Goal: Task Accomplishment & Management: Manage account settings

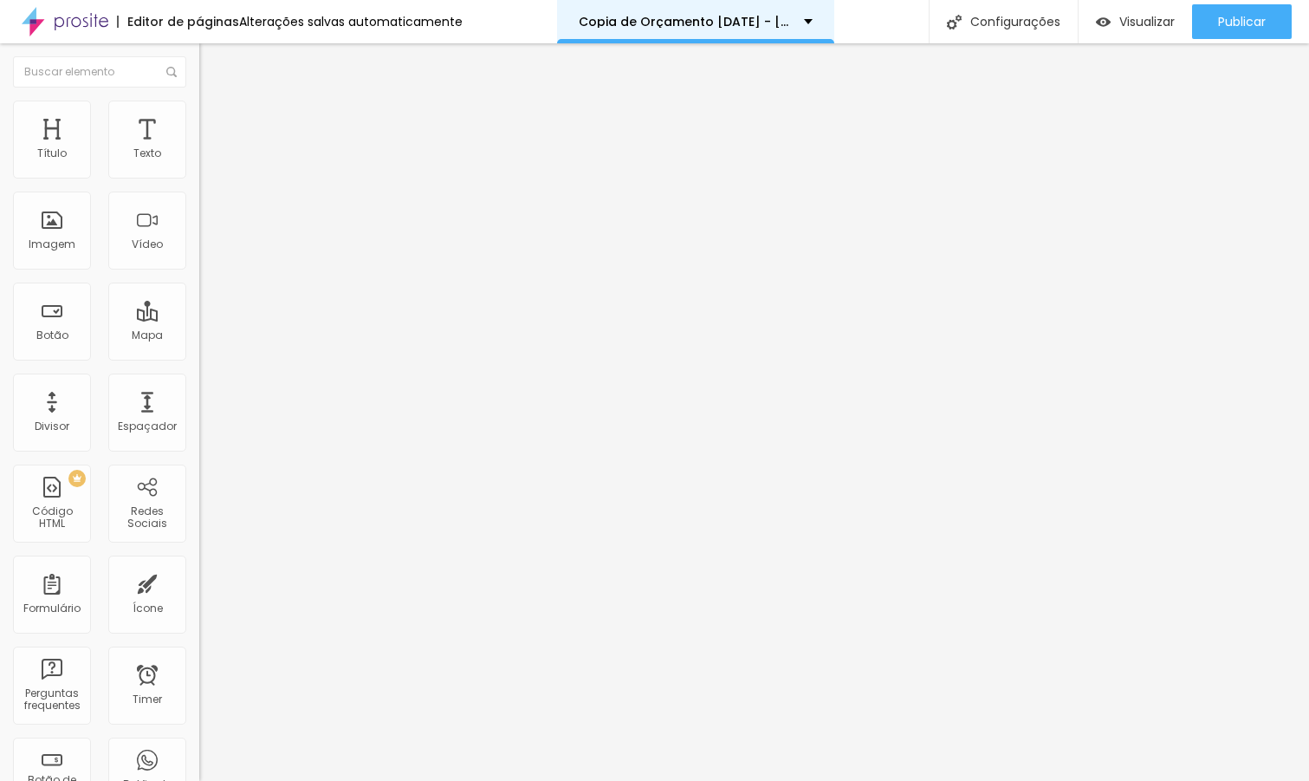
click at [798, 16] on div "Copia de Orçamento [DATE] - [PERSON_NAME]" at bounding box center [696, 22] width 234 height 12
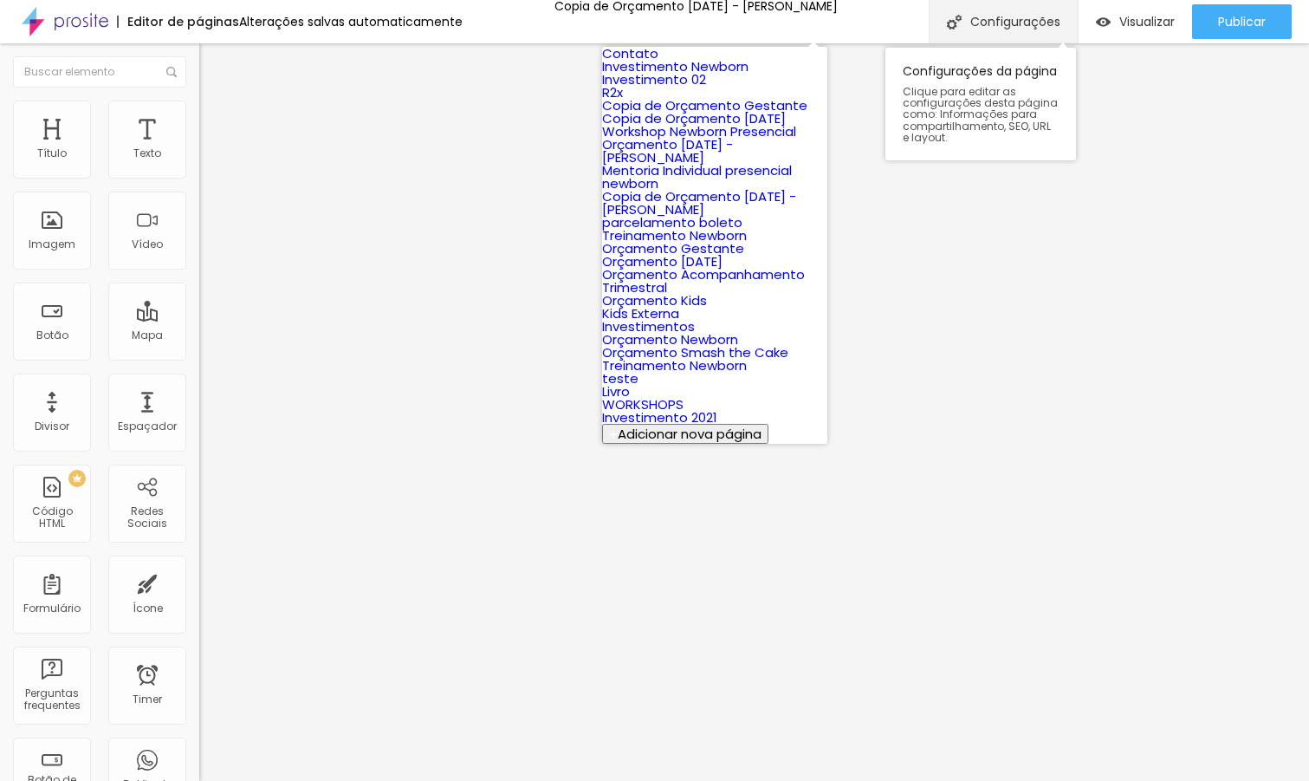
click at [1030, 20] on div "Configurações" at bounding box center [1003, 21] width 149 height 43
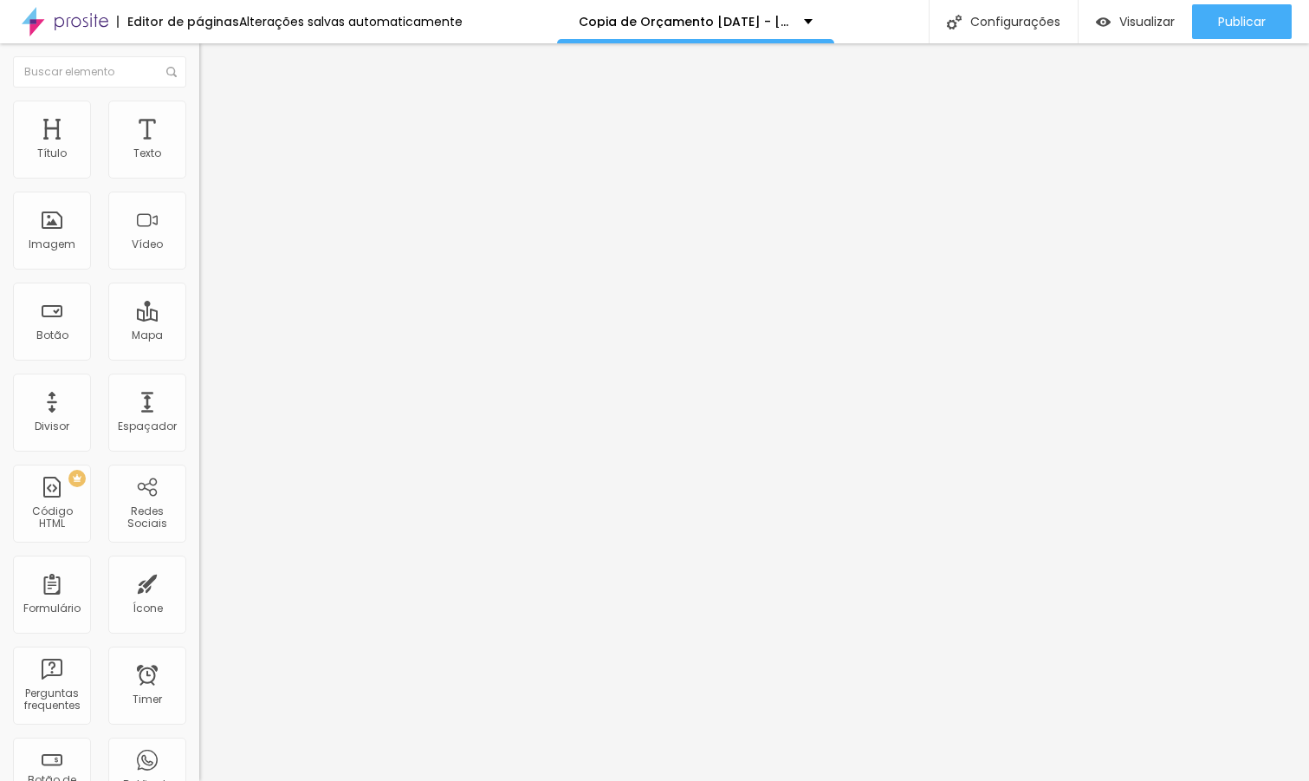
drag, startPoint x: 559, startPoint y: 198, endPoint x: 401, endPoint y: 200, distance: 157.7
type input "Orçamento [DATE] - EstúdioBel Ferreira"
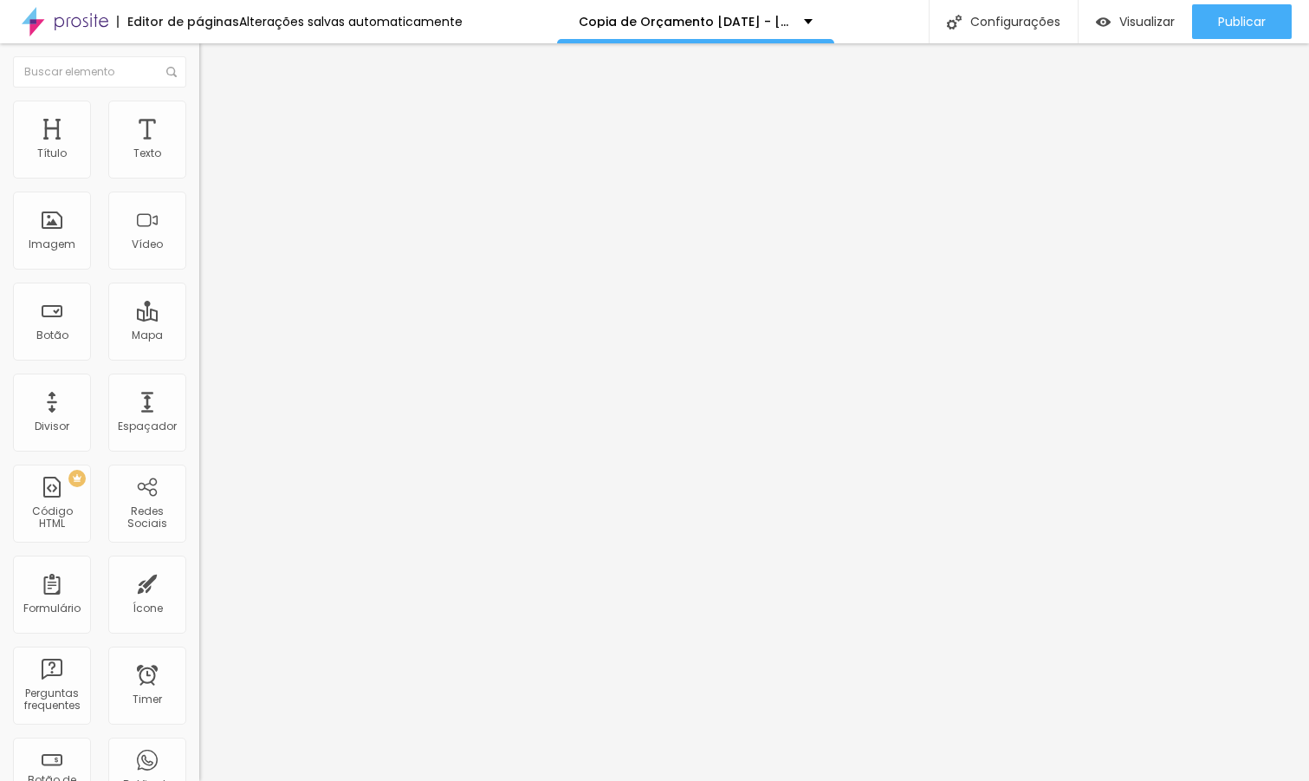
drag, startPoint x: 566, startPoint y: 280, endPoint x: 503, endPoint y: 281, distance: 62.4
type input "/orcamento-[DATE]-2024-[GEOGRAPHIC_DATA][PERSON_NAME]"
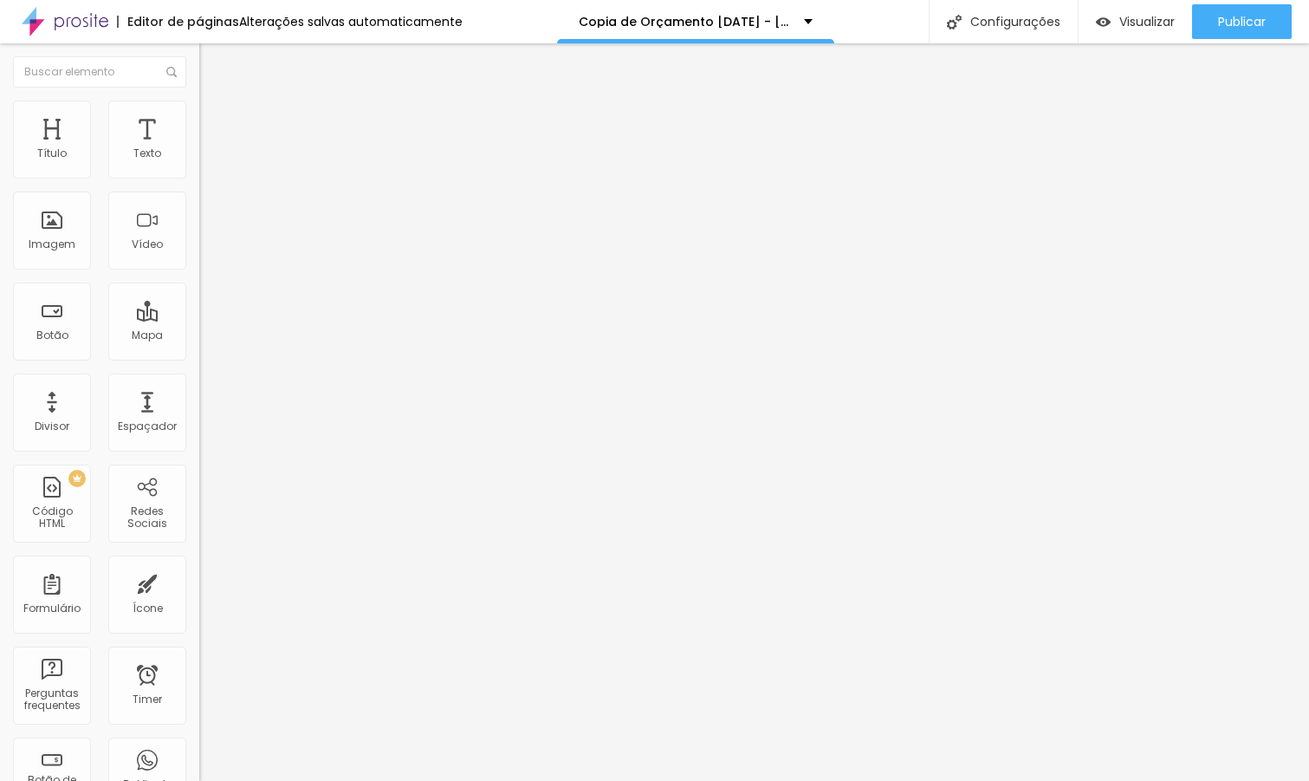
click at [199, 149] on span "Trocar imagem" at bounding box center [246, 141] width 94 height 15
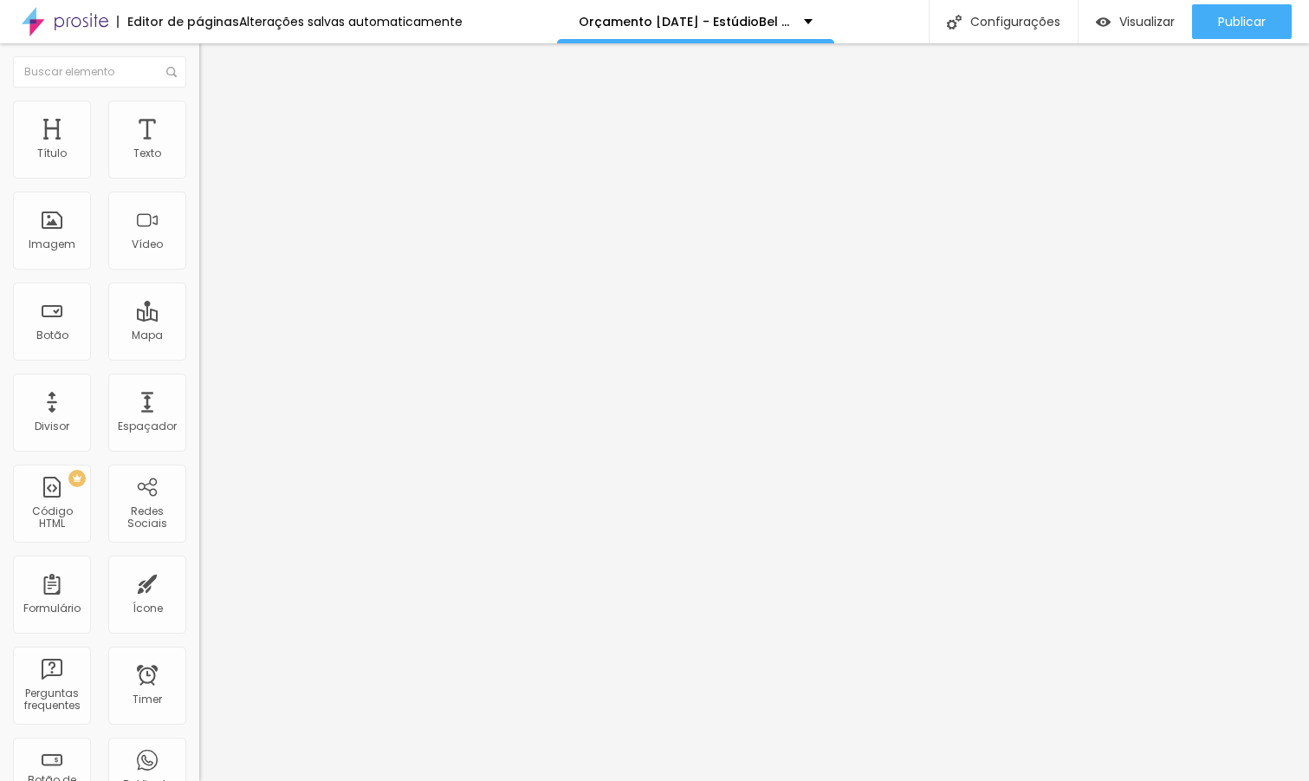
click at [199, 149] on span "Trocar imagem" at bounding box center [246, 141] width 94 height 15
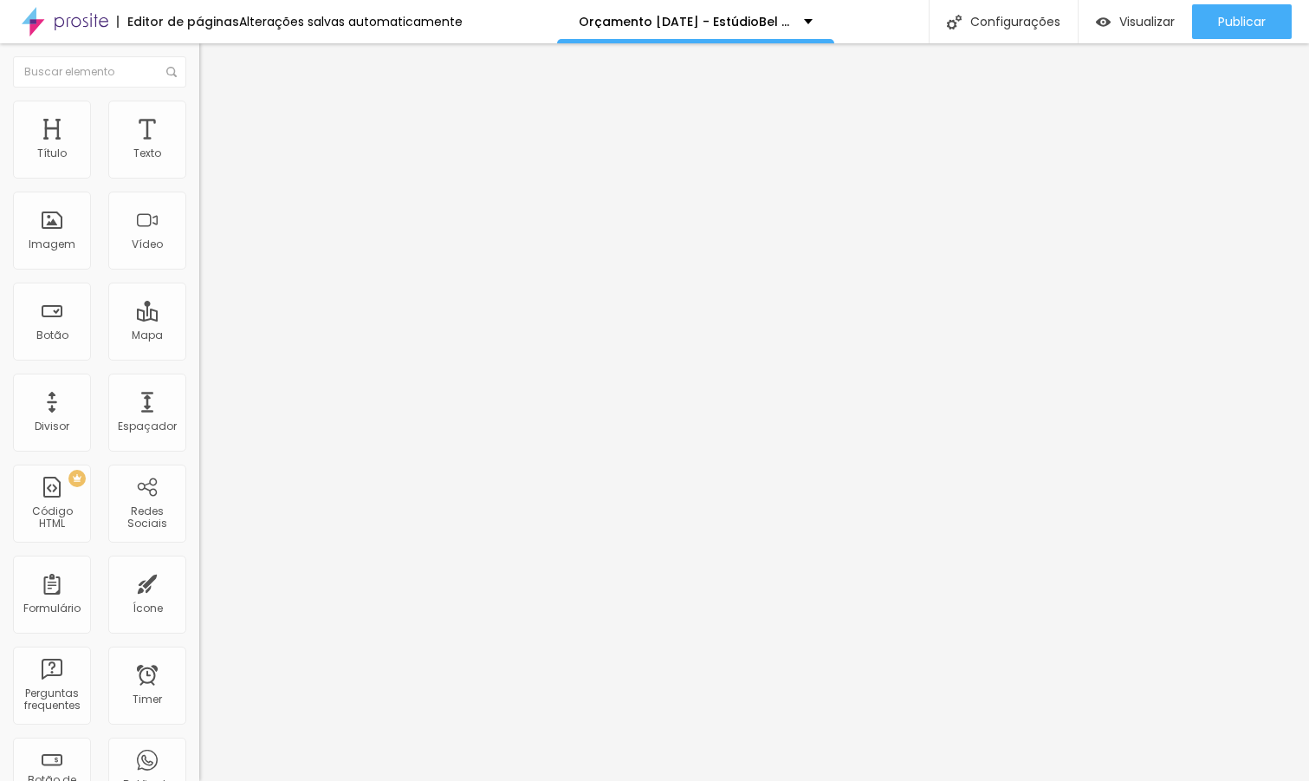
click at [199, 149] on span "Trocar imagem" at bounding box center [246, 141] width 94 height 15
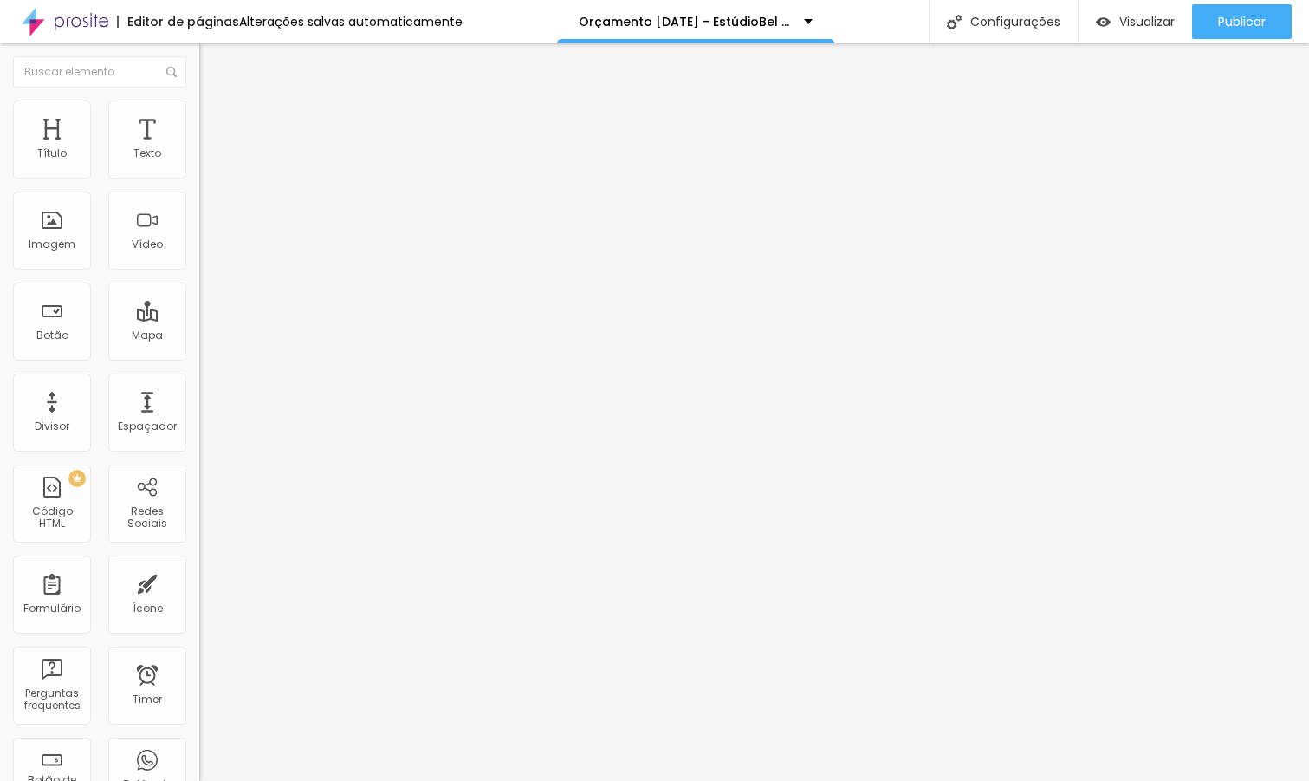
click at [199, 149] on span "Trocar imagem" at bounding box center [246, 141] width 94 height 15
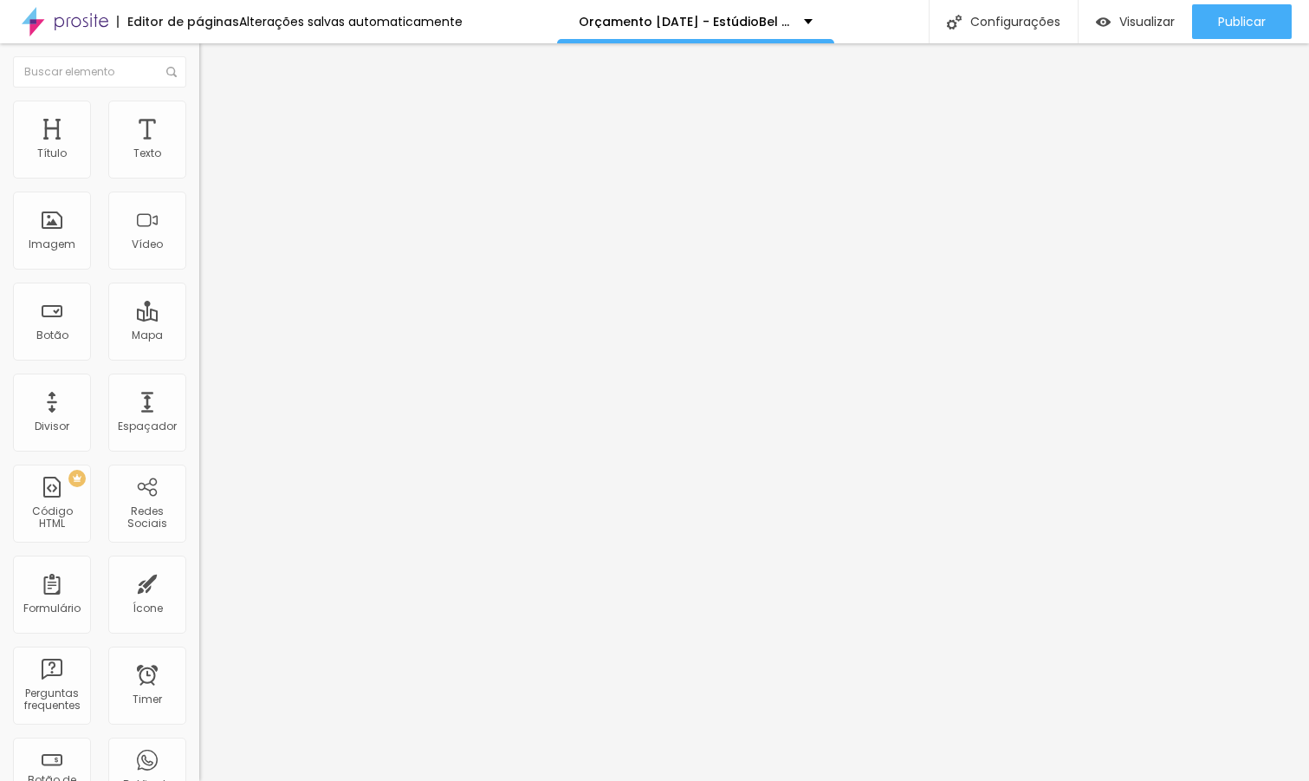
click at [199, 149] on span "Trocar imagem" at bounding box center [246, 141] width 94 height 15
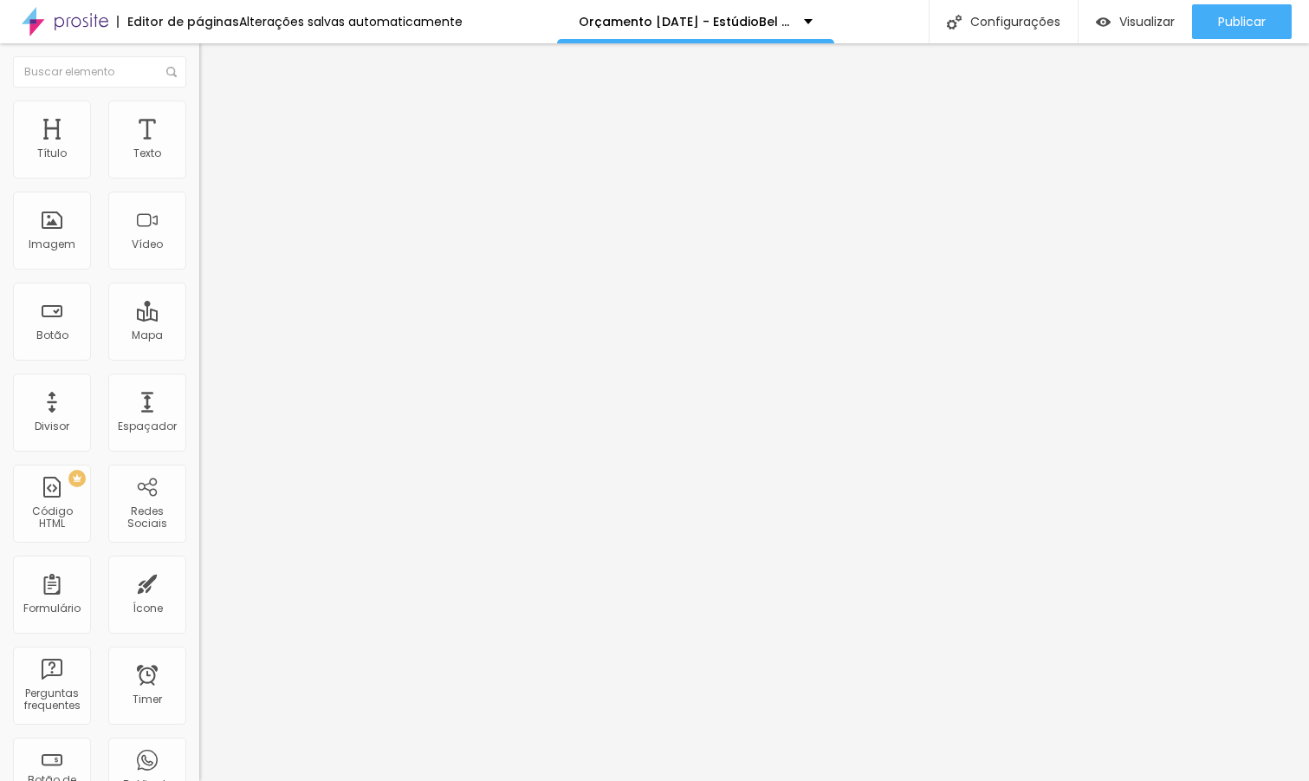
click at [199, 149] on span "Trocar imagem" at bounding box center [246, 141] width 94 height 15
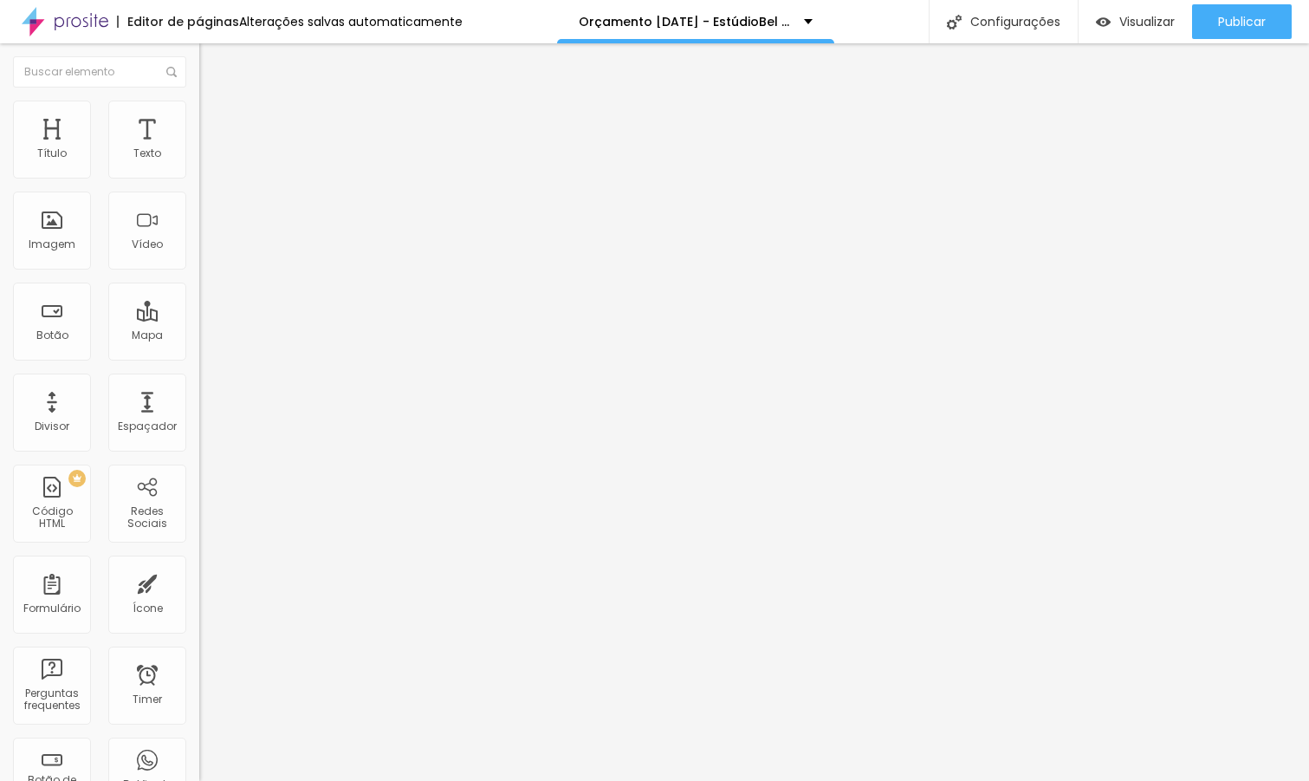
click at [199, 147] on div "Trocar imagem" at bounding box center [298, 141] width 199 height 12
click at [199, 149] on span "Trocar imagem" at bounding box center [246, 141] width 94 height 15
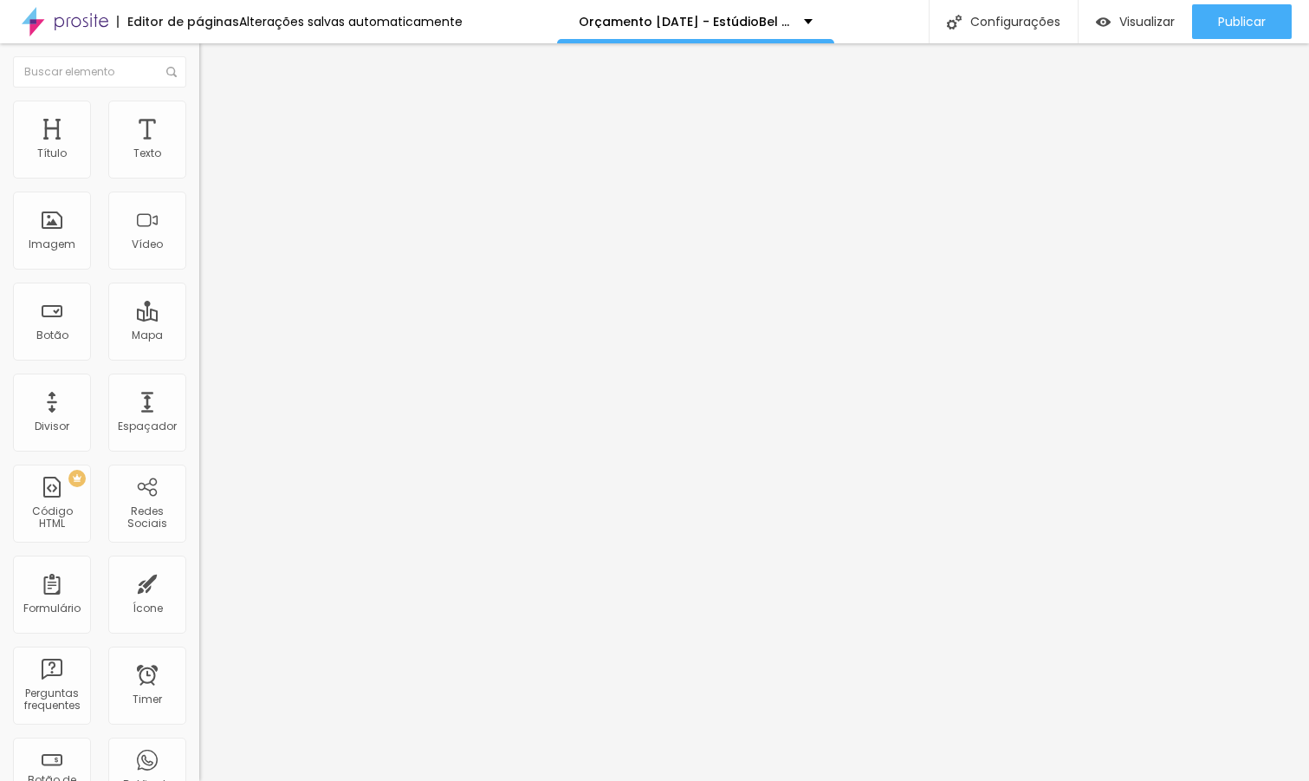
click at [199, 149] on span "Trocar imagem" at bounding box center [246, 141] width 94 height 15
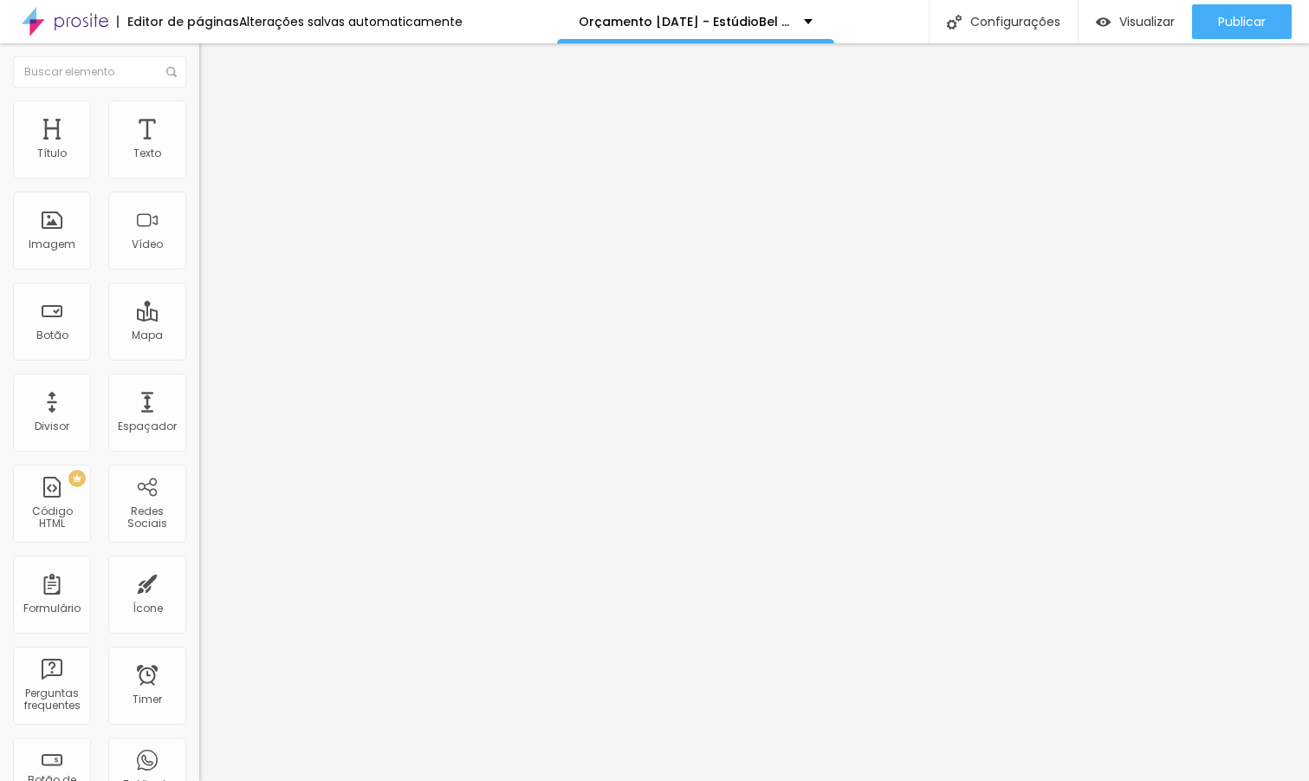
click at [804, 21] on div "Orçamento [DATE] - EstúdioBel Ferreira" at bounding box center [696, 22] width 234 height 12
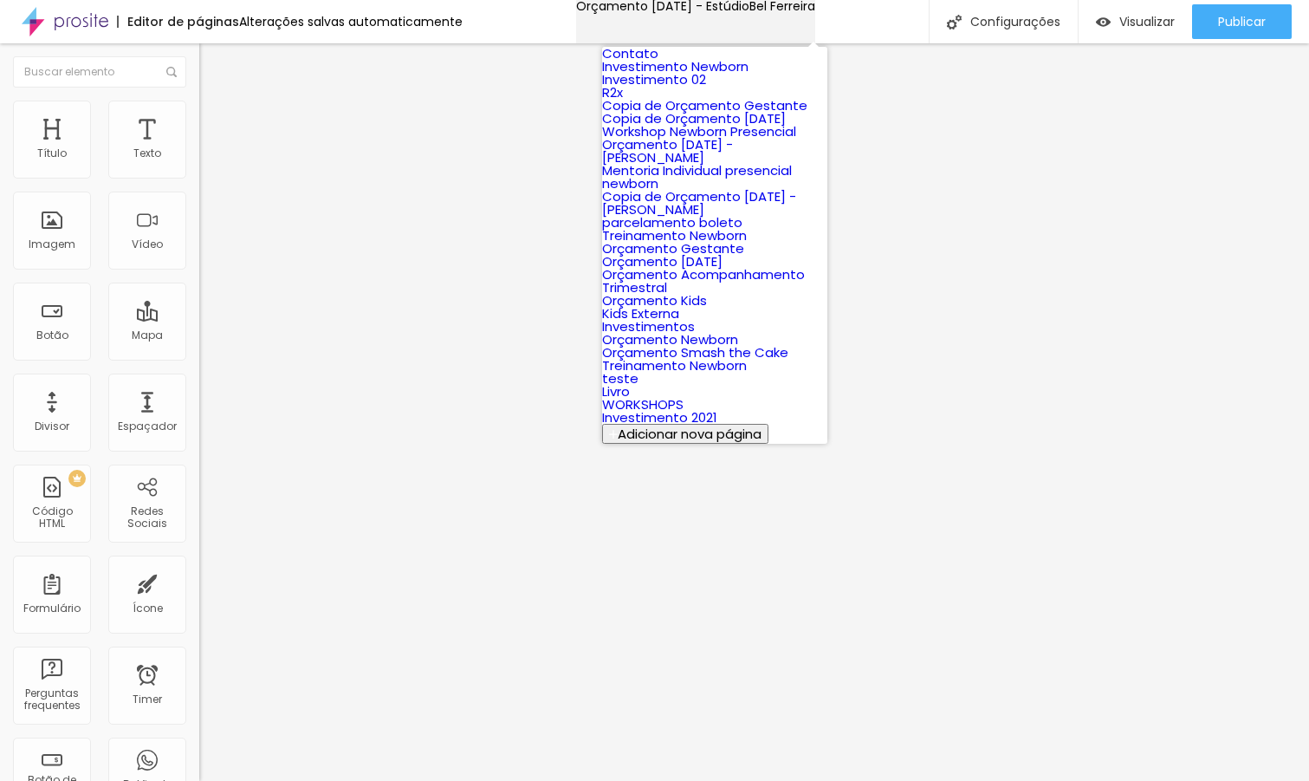
click at [804, 12] on div "Orçamento [DATE] - EstúdioBel Ferreira" at bounding box center [695, 6] width 239 height 12
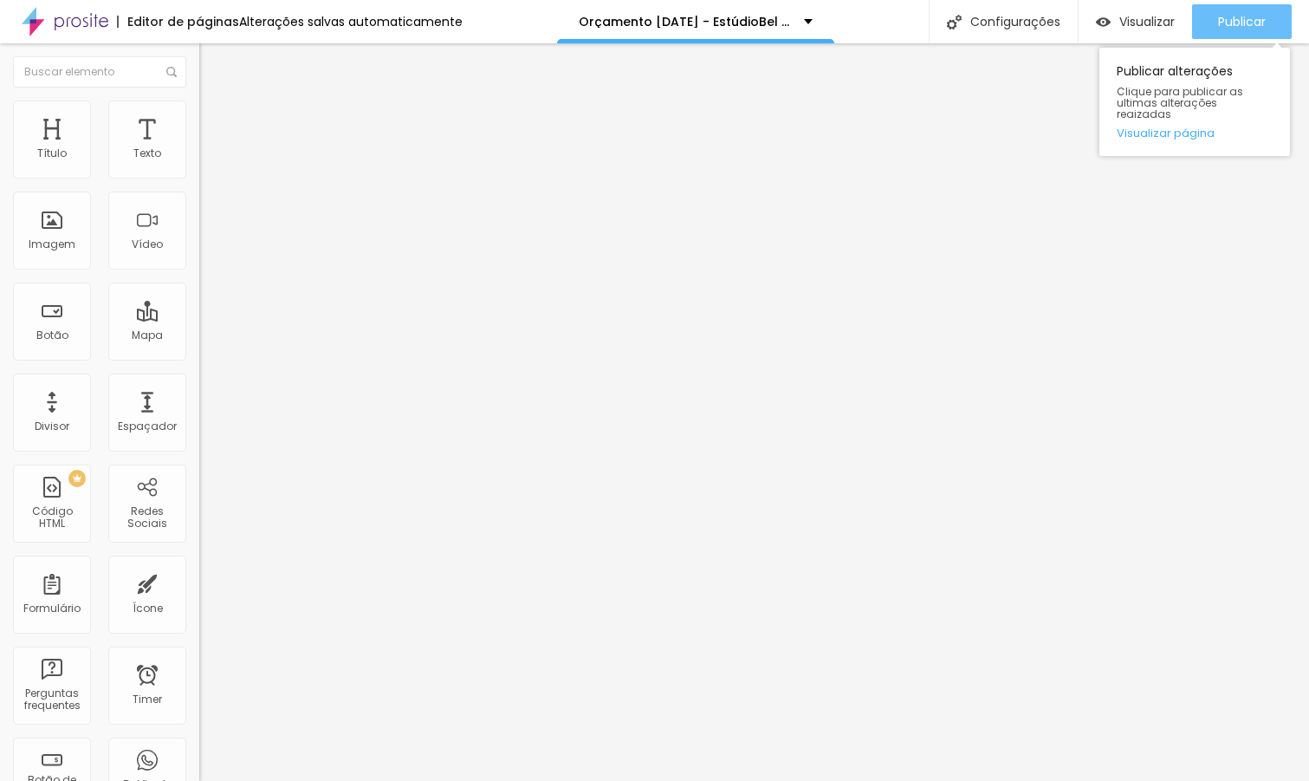
click at [1263, 19] on span "Publicar" at bounding box center [1242, 22] width 48 height 14
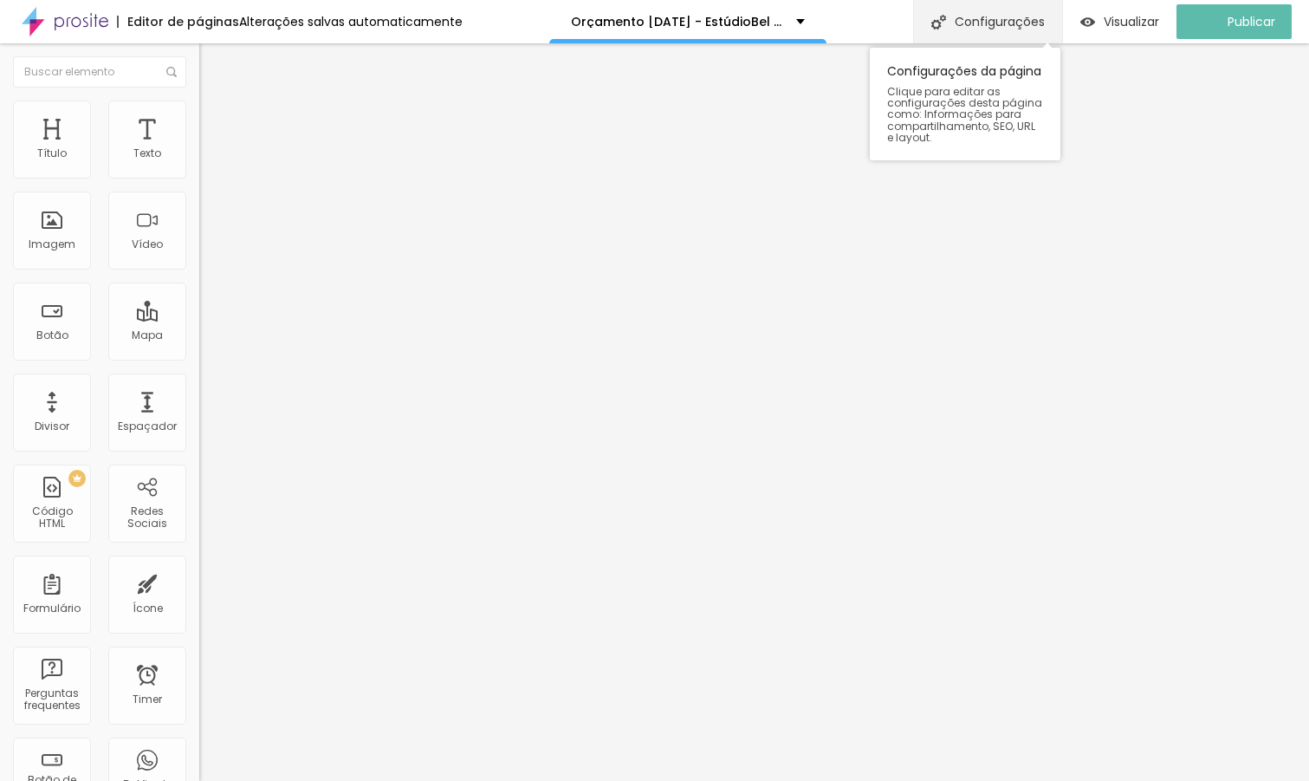
click at [1037, 19] on div "Configurações" at bounding box center [987, 21] width 149 height 43
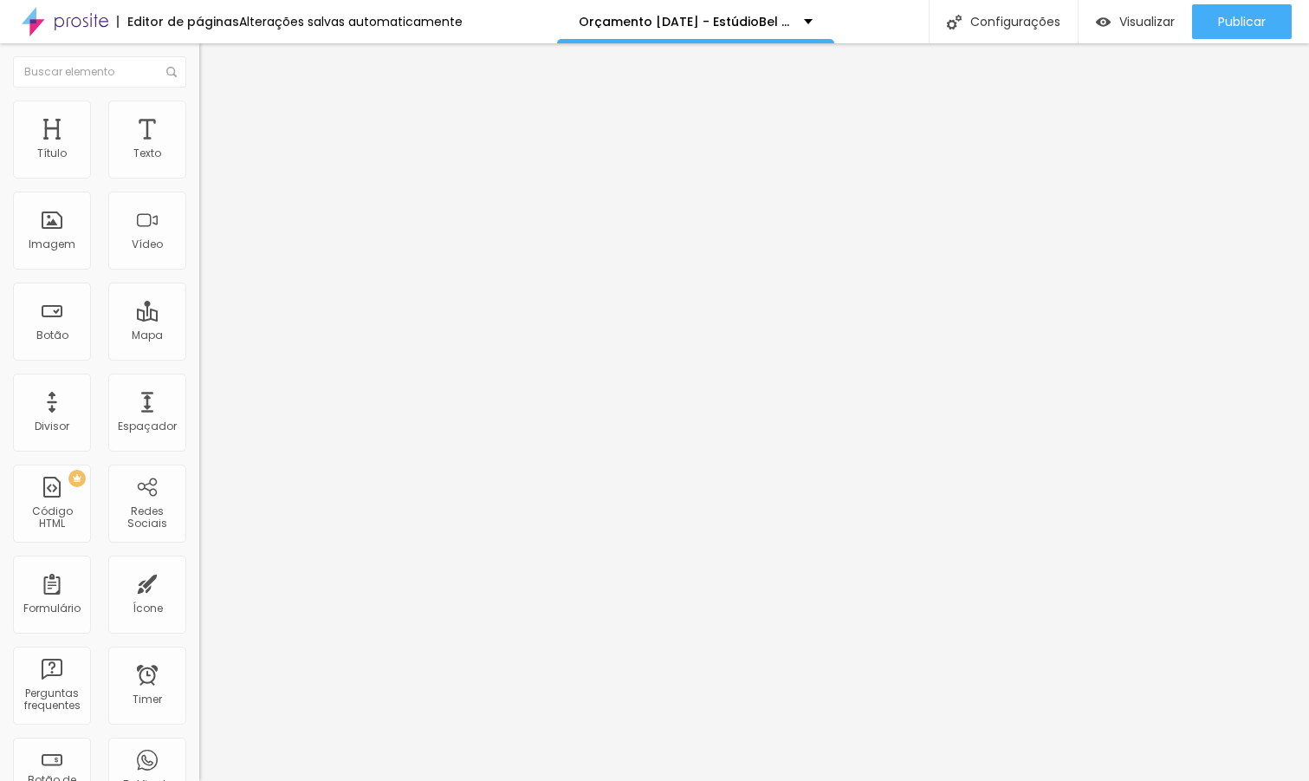
drag, startPoint x: 763, startPoint y: 384, endPoint x: 710, endPoint y: 386, distance: 52.9
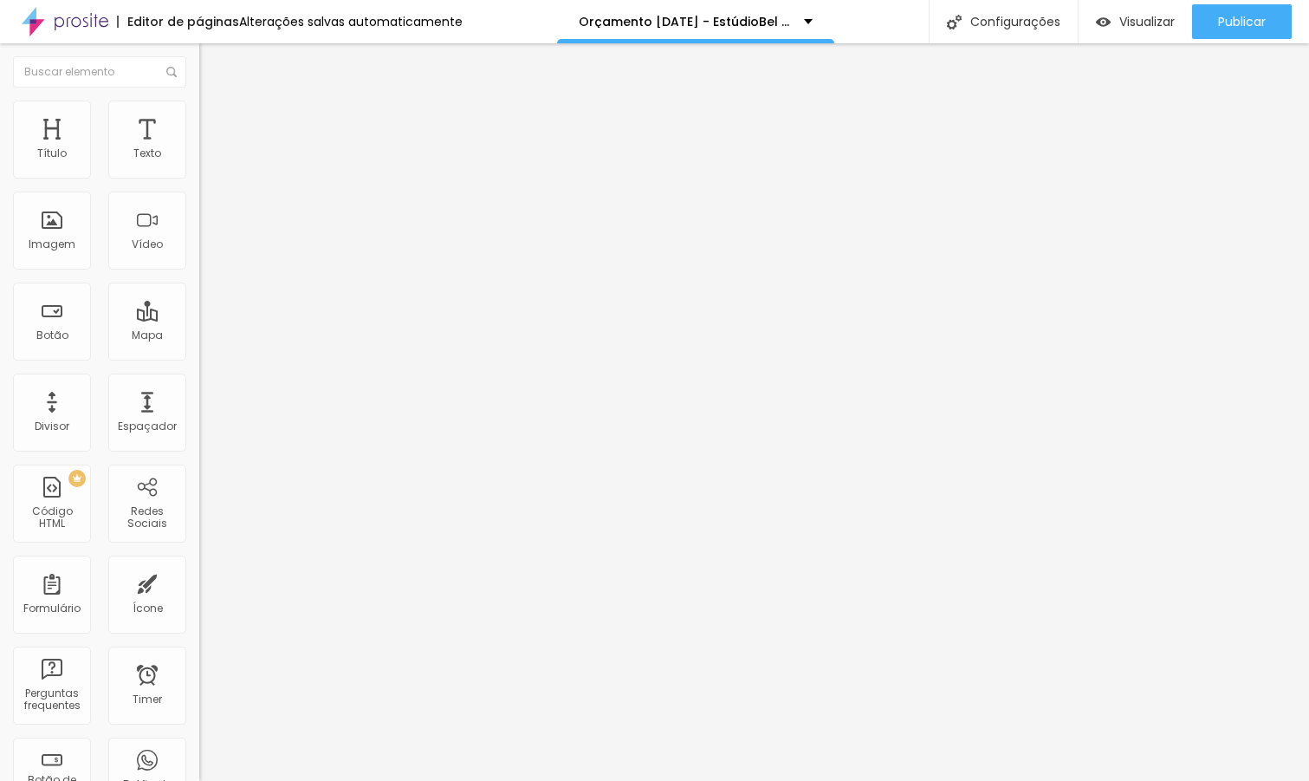
type input "[PERSON_NAME] - investimento - Ensaio [GEOGRAPHIC_DATA] - [GEOGRAPHIC_DATA]"
drag, startPoint x: 494, startPoint y: 465, endPoint x: 726, endPoint y: 510, distance: 236.5
type textarea "Sessão de fotos especial de [DATE]"
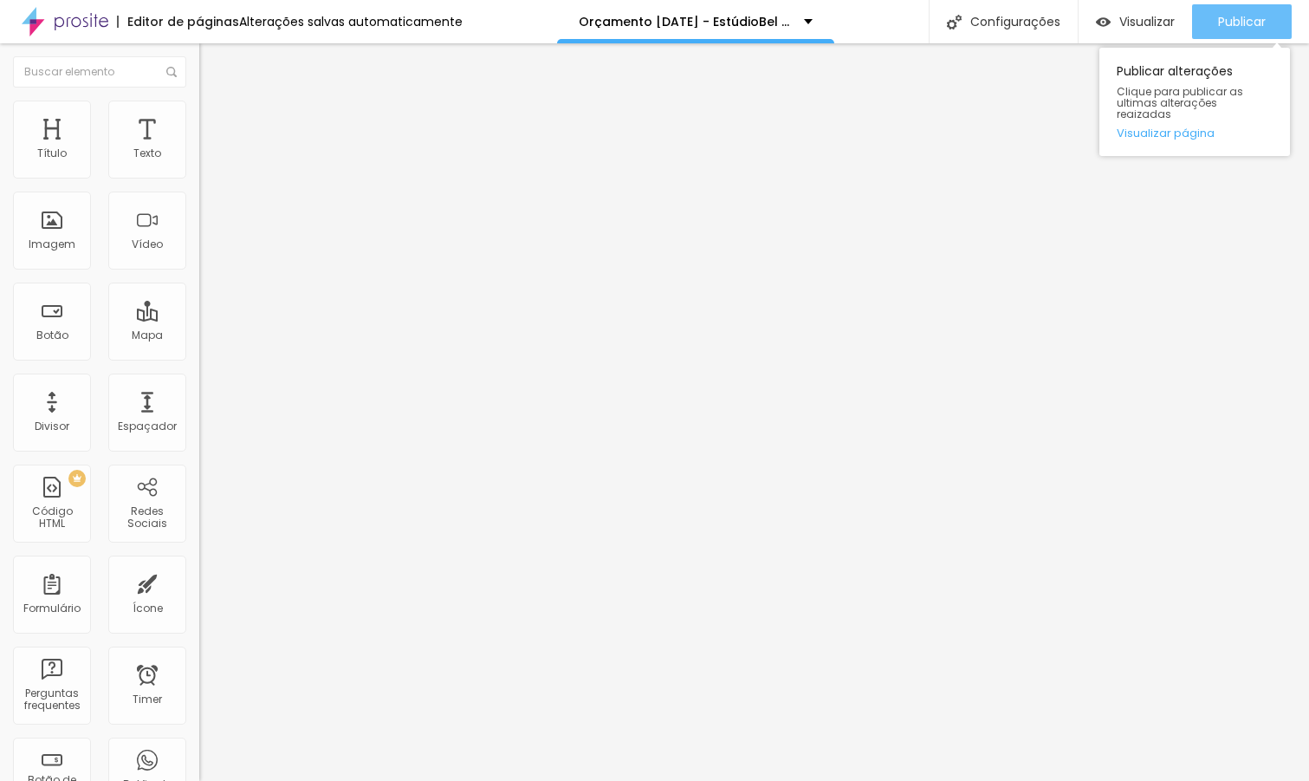
click at [1238, 21] on span "Publicar" at bounding box center [1242, 22] width 48 height 14
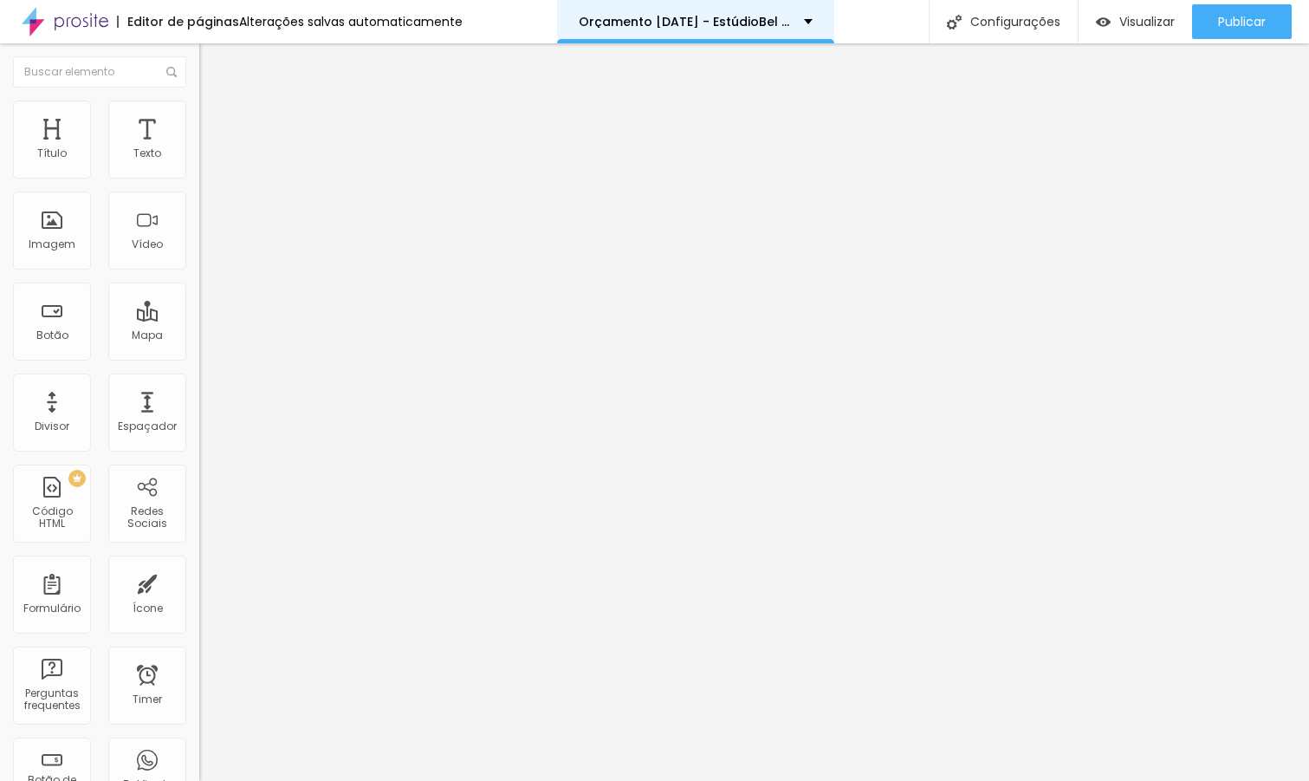
click at [803, 13] on div "Orçamento [DATE] - EstúdioBel Ferreira" at bounding box center [695, 21] width 277 height 43
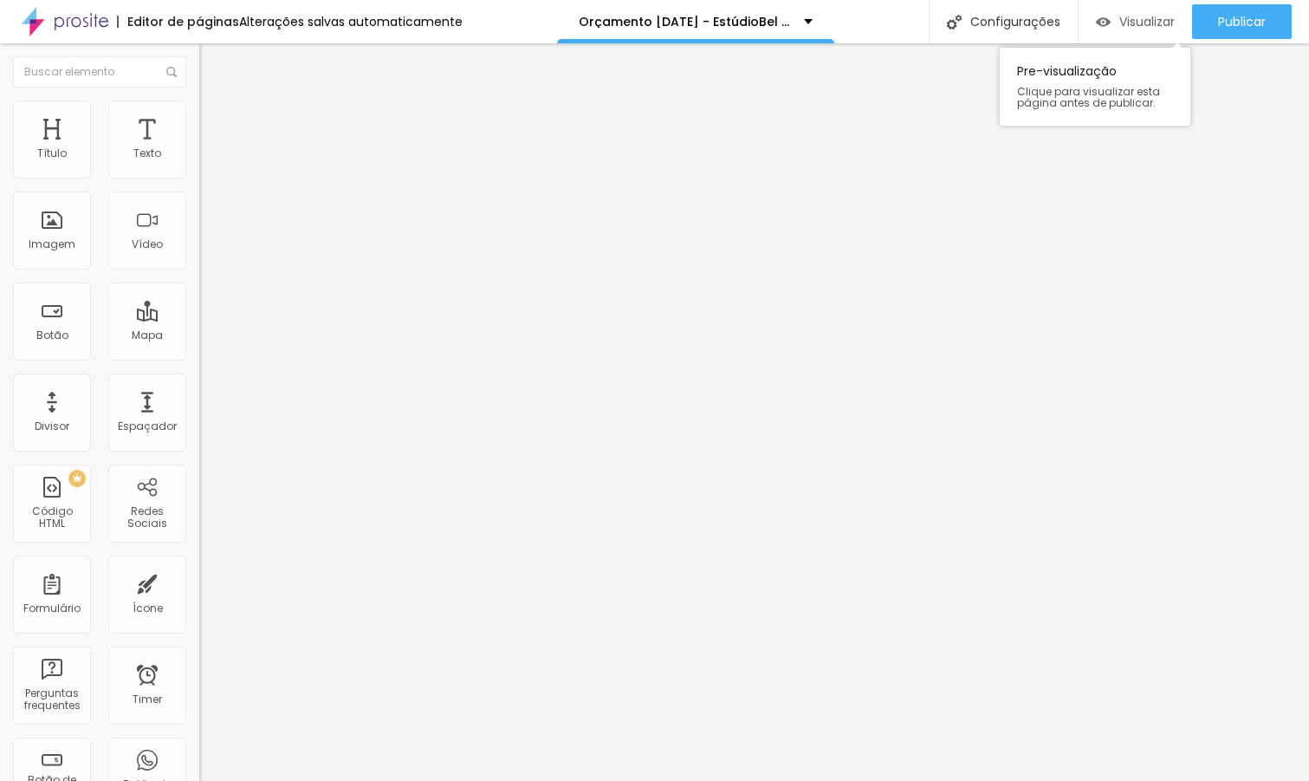
click at [1113, 23] on div "Visualizar" at bounding box center [1135, 22] width 79 height 15
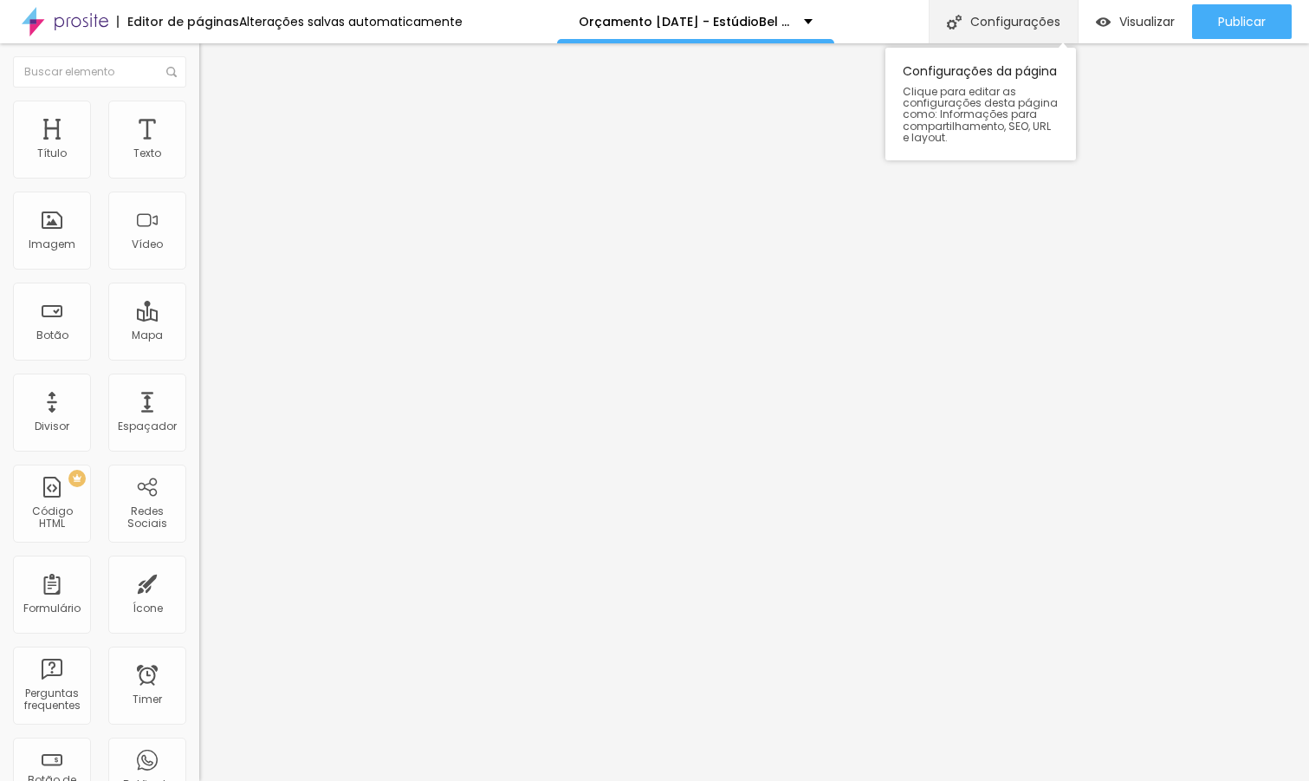
click at [1001, 20] on div "Configurações" at bounding box center [1003, 21] width 149 height 43
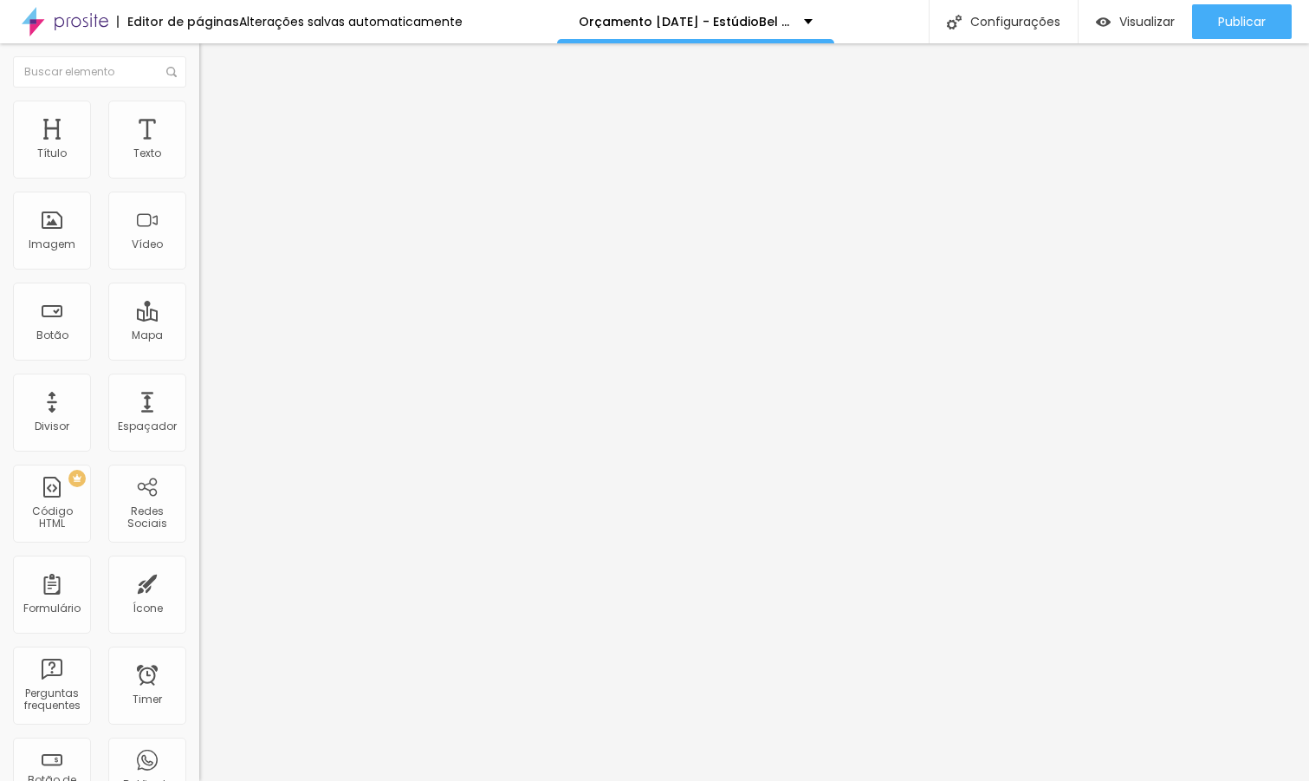
type input "/orcamento-[DATE]-2025-[PERSON_NAME]"
click at [1131, 23] on span "Visualizar" at bounding box center [1146, 22] width 55 height 14
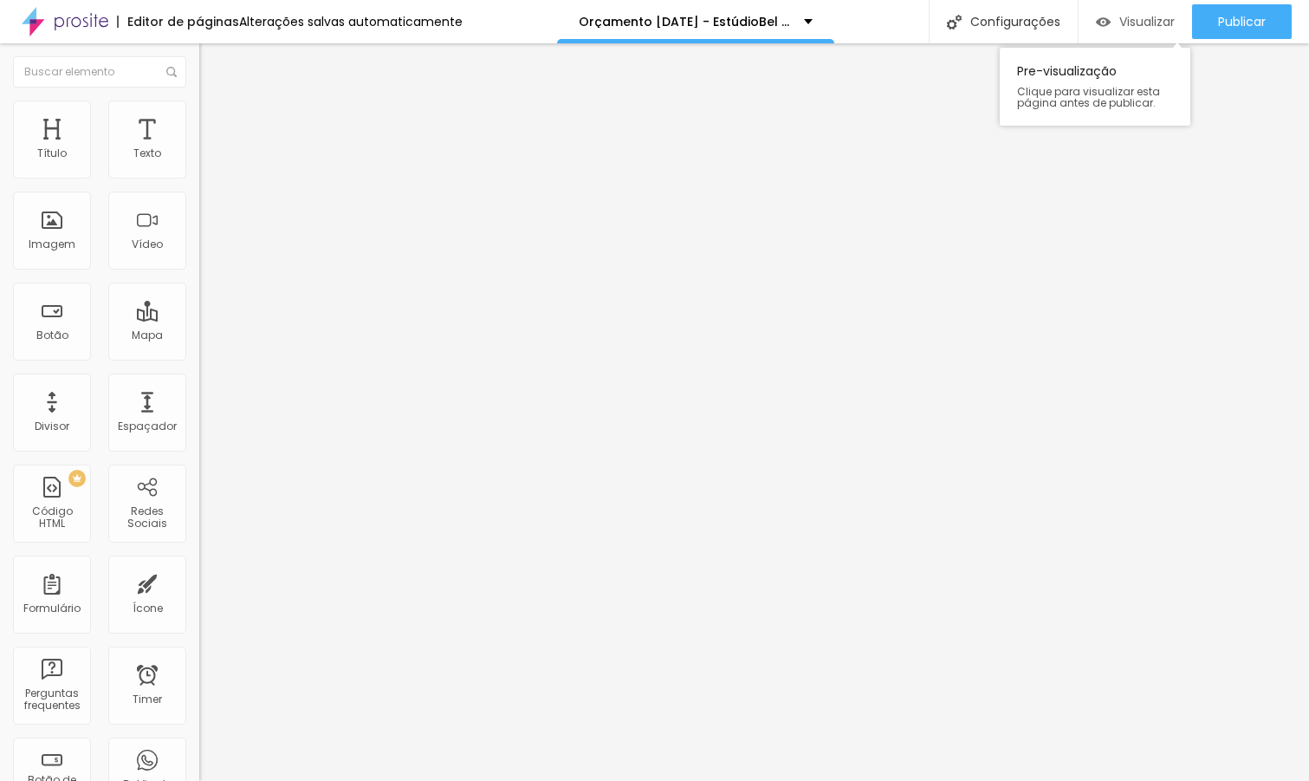
click at [1125, 27] on span "Visualizar" at bounding box center [1146, 22] width 55 height 14
